Goal: Browse casually

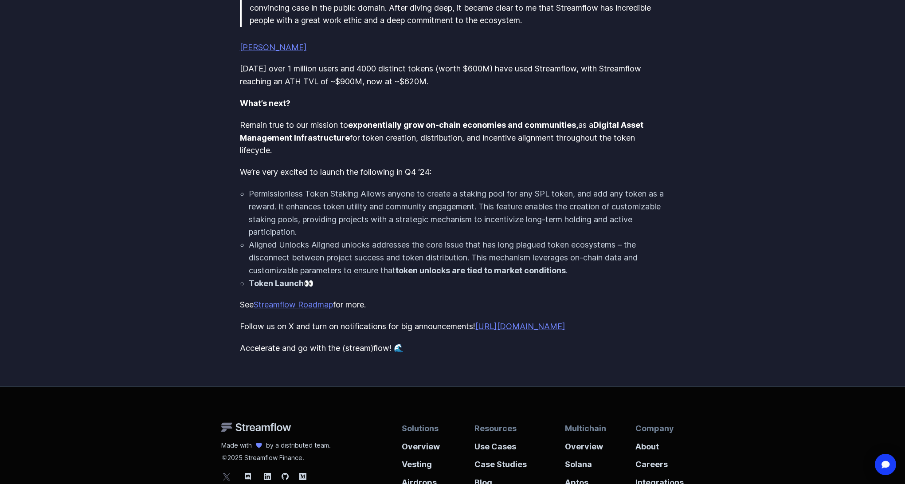
scroll to position [616, 0]
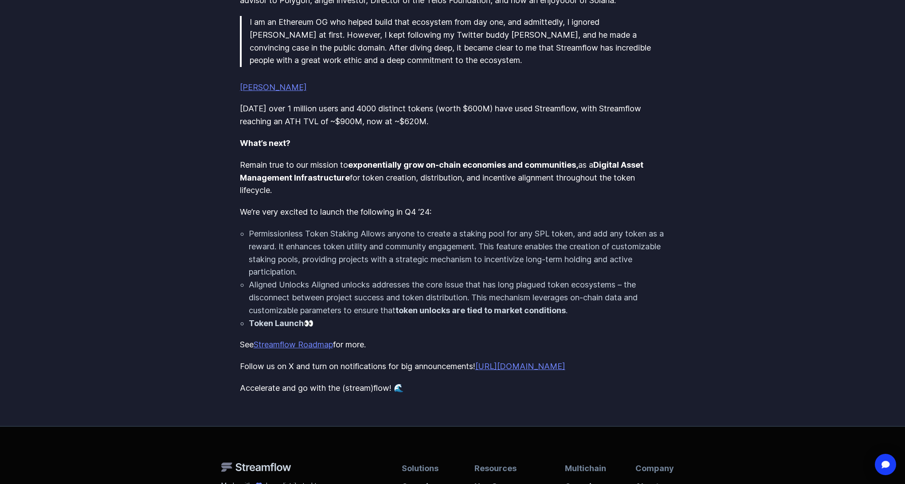
click at [253, 83] on link "[PERSON_NAME]" at bounding box center [273, 87] width 67 height 9
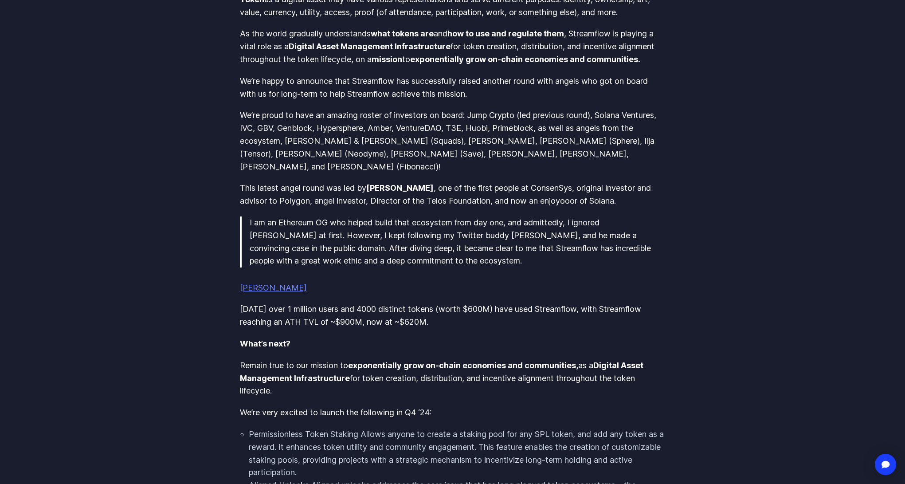
click at [267, 283] on link "[PERSON_NAME]" at bounding box center [273, 287] width 67 height 9
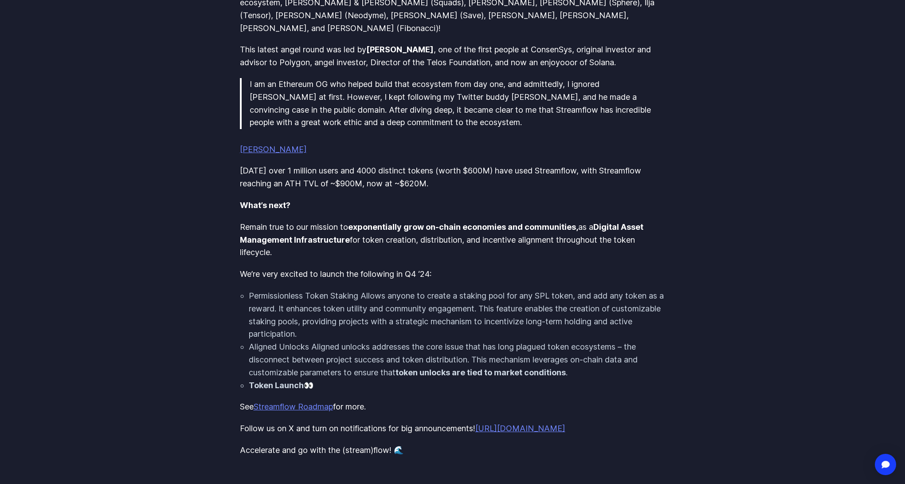
click at [262, 145] on link "[PERSON_NAME]" at bounding box center [273, 149] width 67 height 9
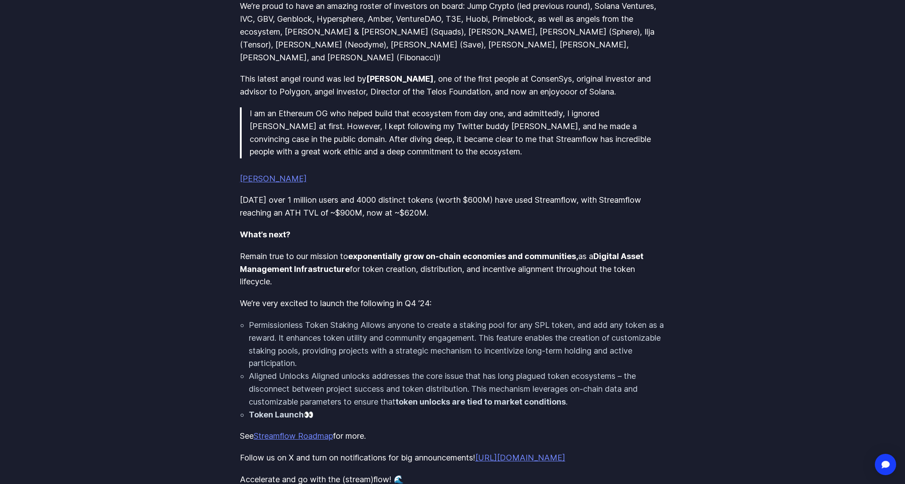
scroll to position [552, 0]
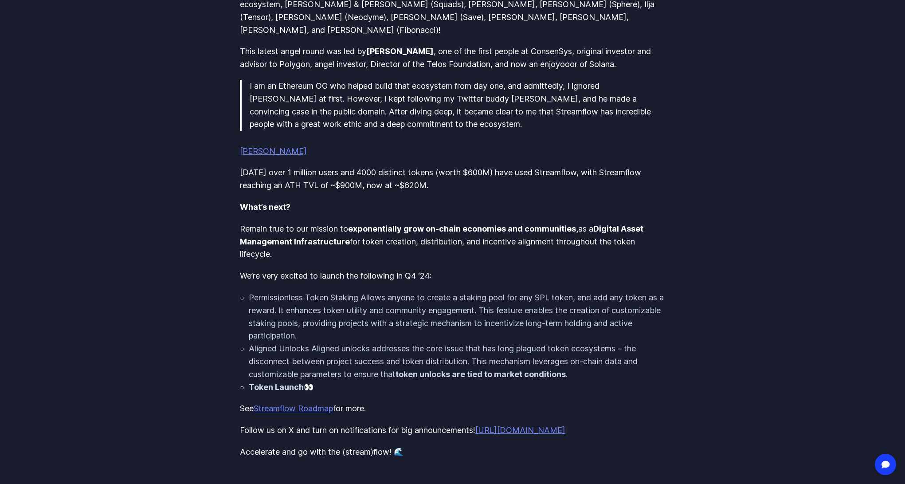
click at [264, 146] on link "[PERSON_NAME]" at bounding box center [273, 150] width 67 height 9
